Goal: Task Accomplishment & Management: Manage account settings

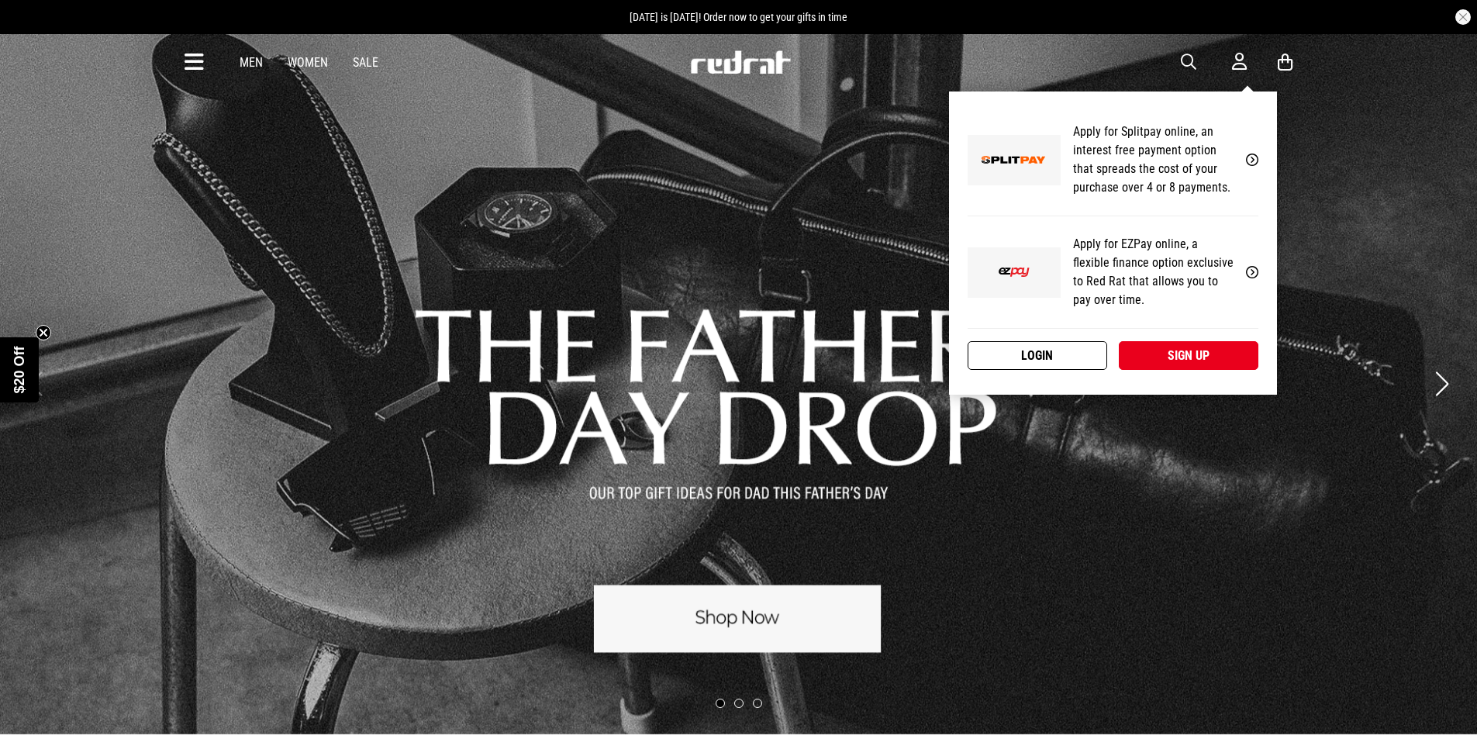
click at [1055, 360] on link "Login" at bounding box center [1037, 355] width 140 height 29
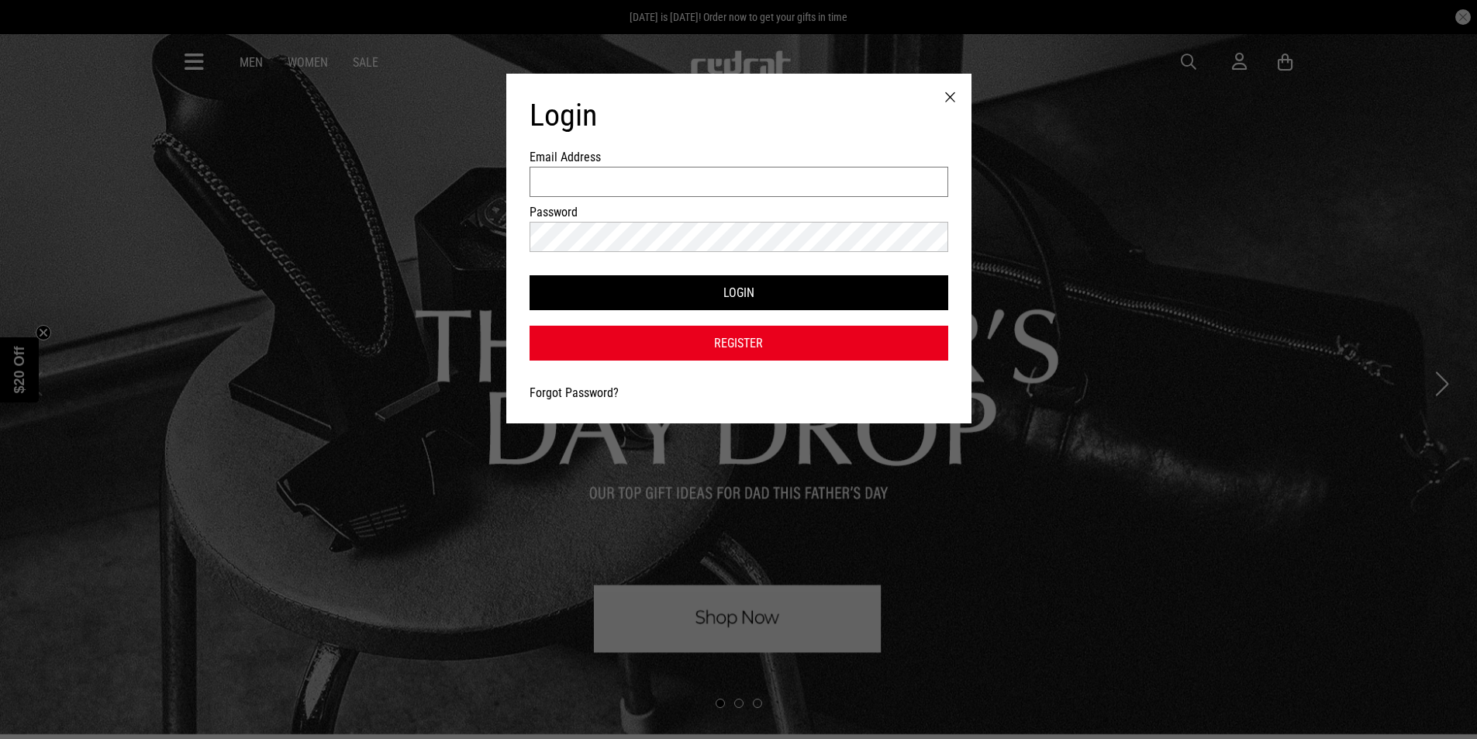
type input "**********"
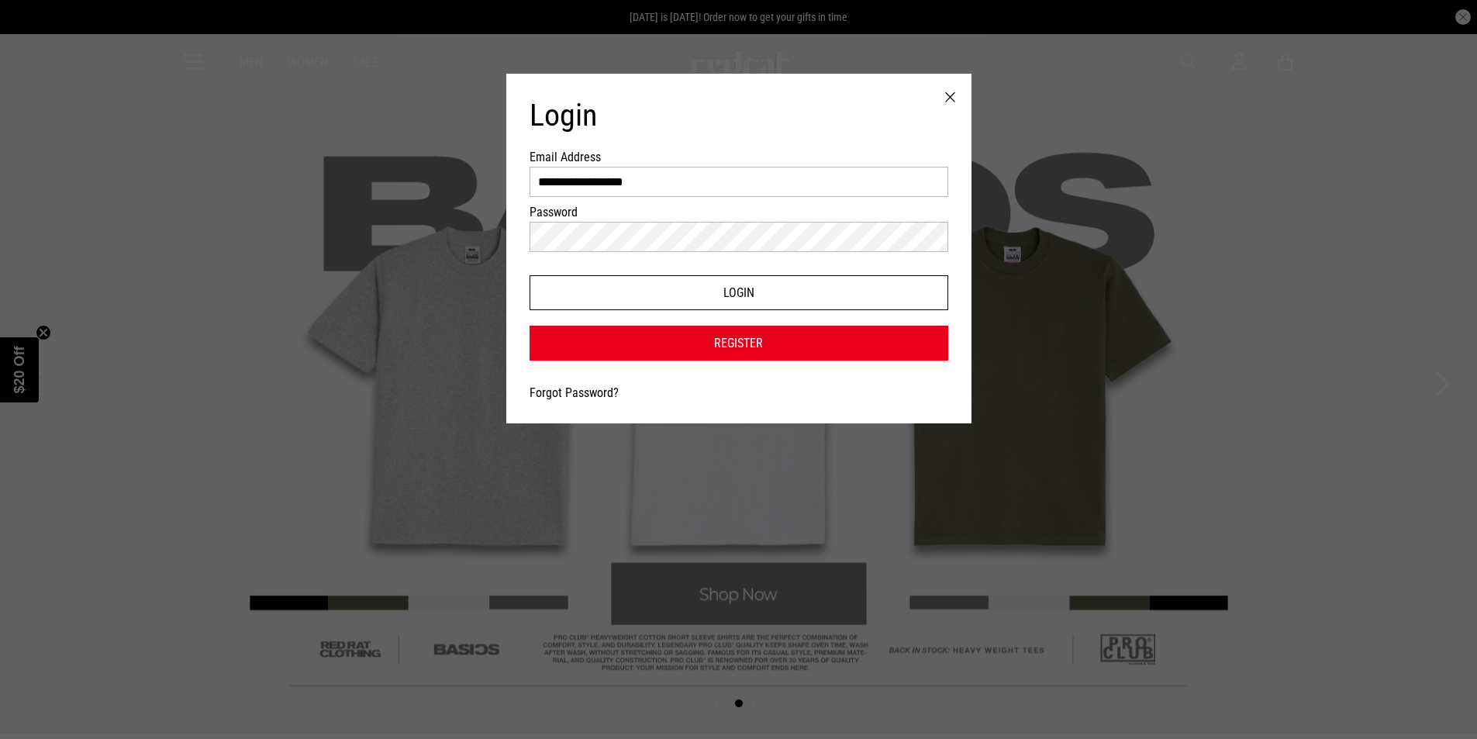
click at [771, 293] on button "Login" at bounding box center [738, 292] width 419 height 35
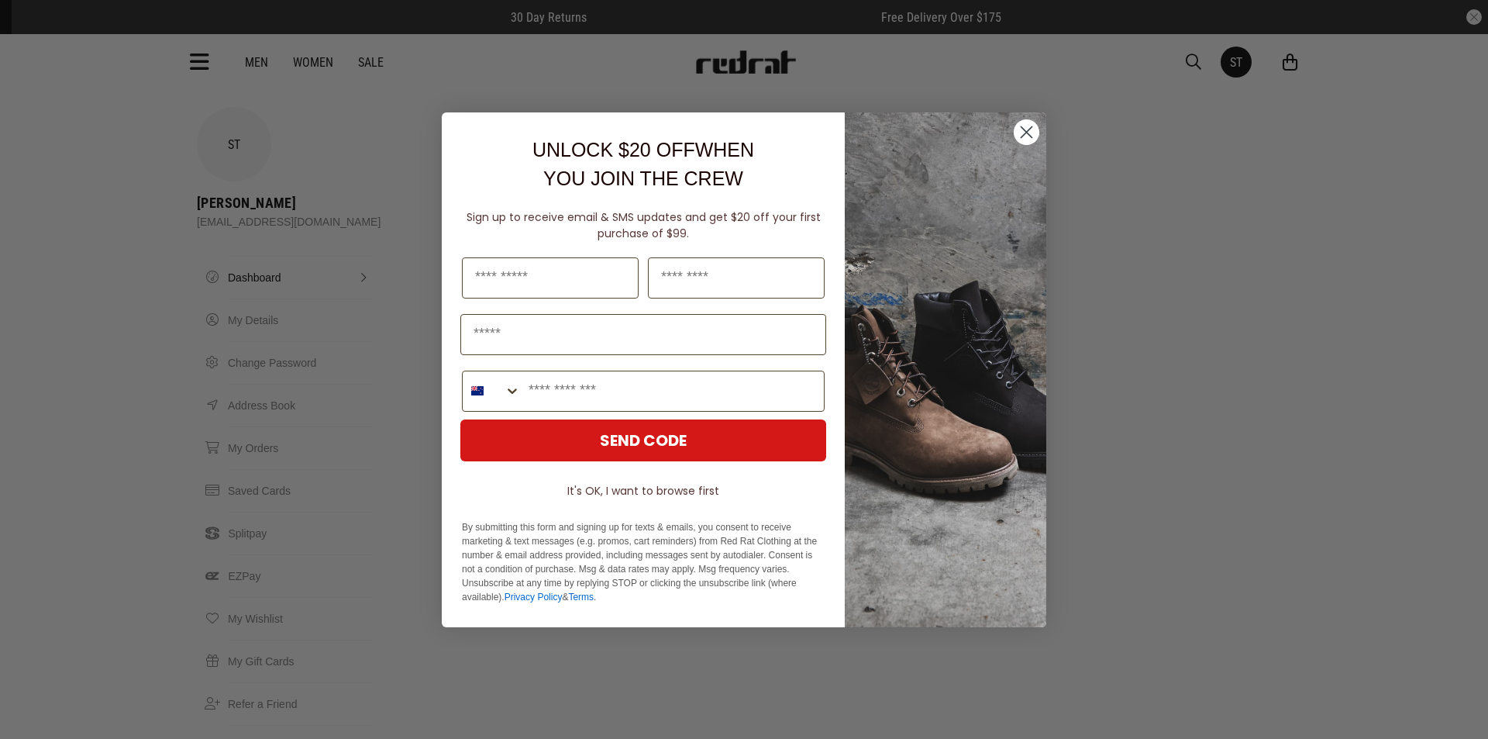
click at [1026, 128] on circle "Close dialog" at bounding box center [1027, 132] width 26 height 26
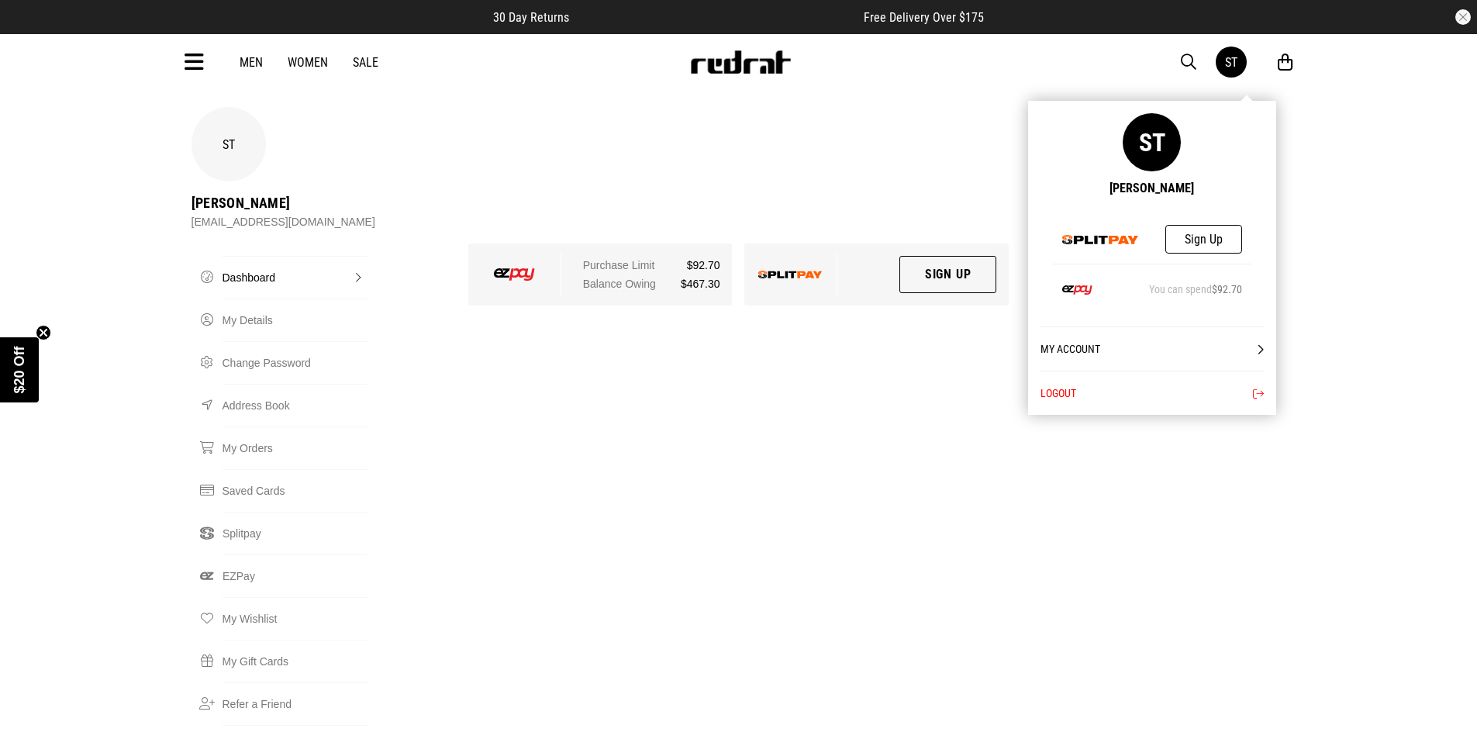
click at [1220, 71] on link "ST" at bounding box center [1230, 62] width 31 height 31
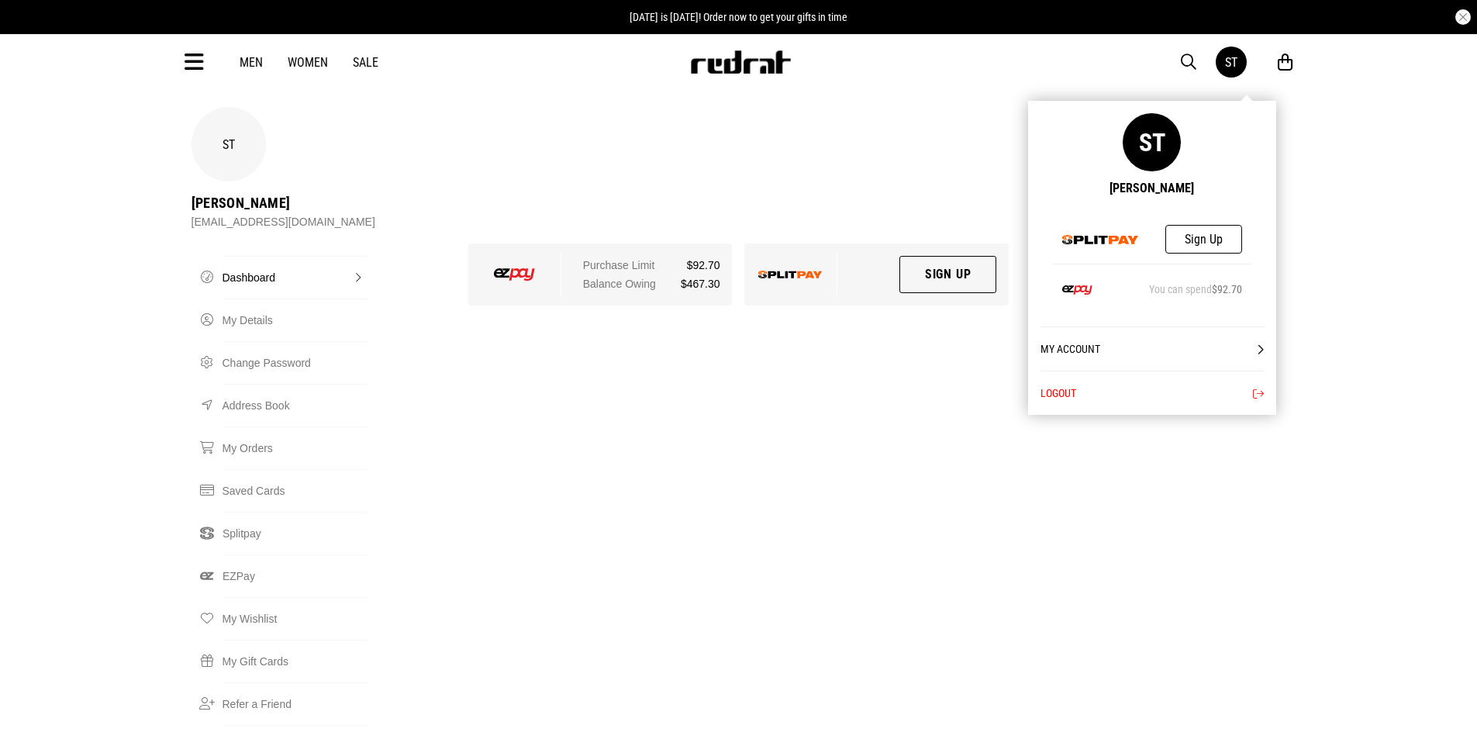
click at [1237, 101] on div "My Account ST Soane Tatuila Sign Up You can spend $92.70 My Account Logout" at bounding box center [1152, 258] width 248 height 314
click at [1068, 397] on button "Logout" at bounding box center [1151, 393] width 223 height 44
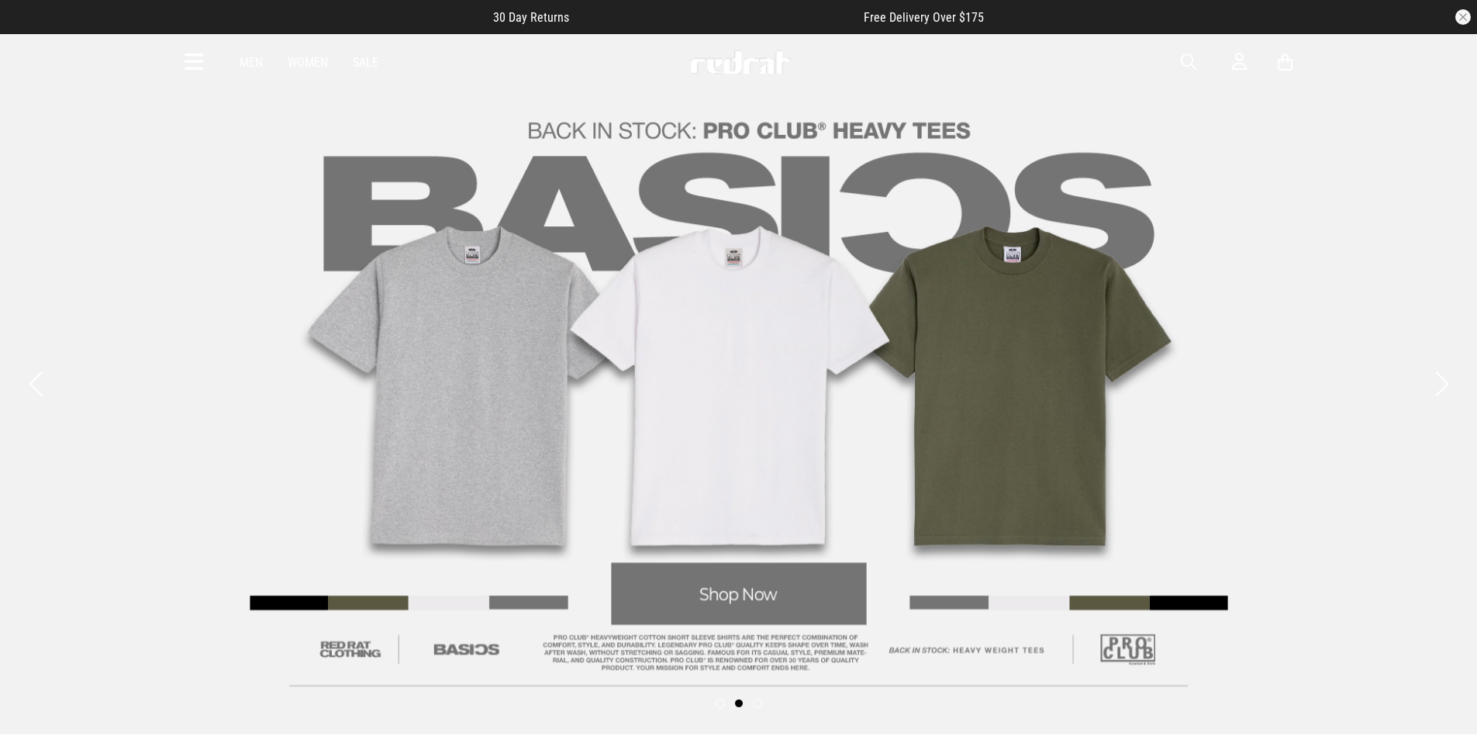
click at [1459, 13] on button "button" at bounding box center [1463, 17] width 16 height 16
